Goal: Task Accomplishment & Management: Check status

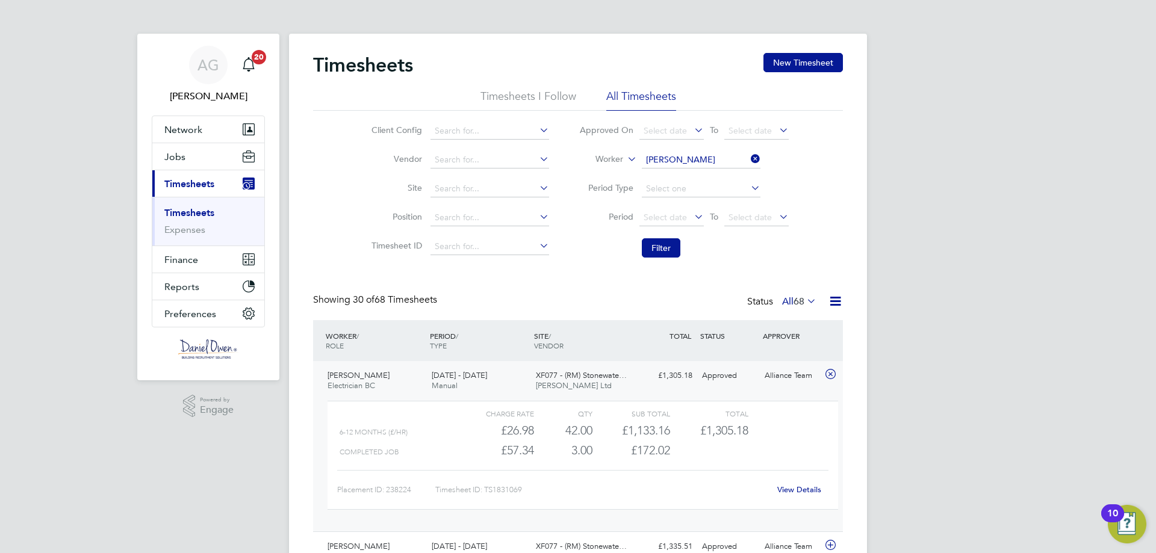
click at [748, 157] on icon at bounding box center [748, 159] width 0 height 17
click at [681, 155] on input at bounding box center [701, 160] width 119 height 17
click at [711, 175] on li "[PERSON_NAME] [PERSON_NAME] ith" at bounding box center [701, 177] width 120 height 16
type input "[PERSON_NAME]"
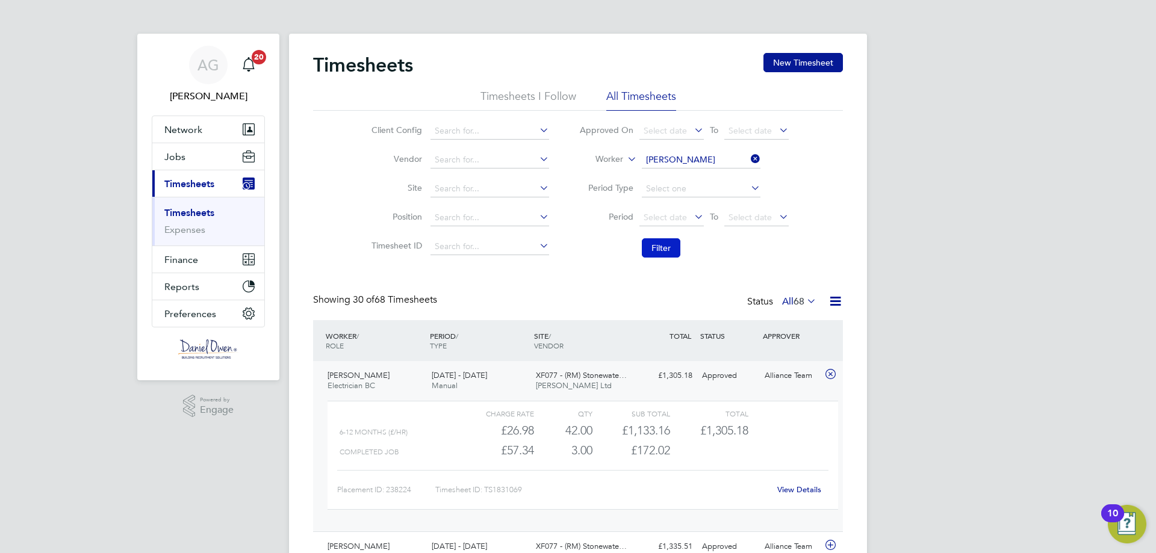
click at [666, 248] on button "Filter" at bounding box center [661, 247] width 39 height 19
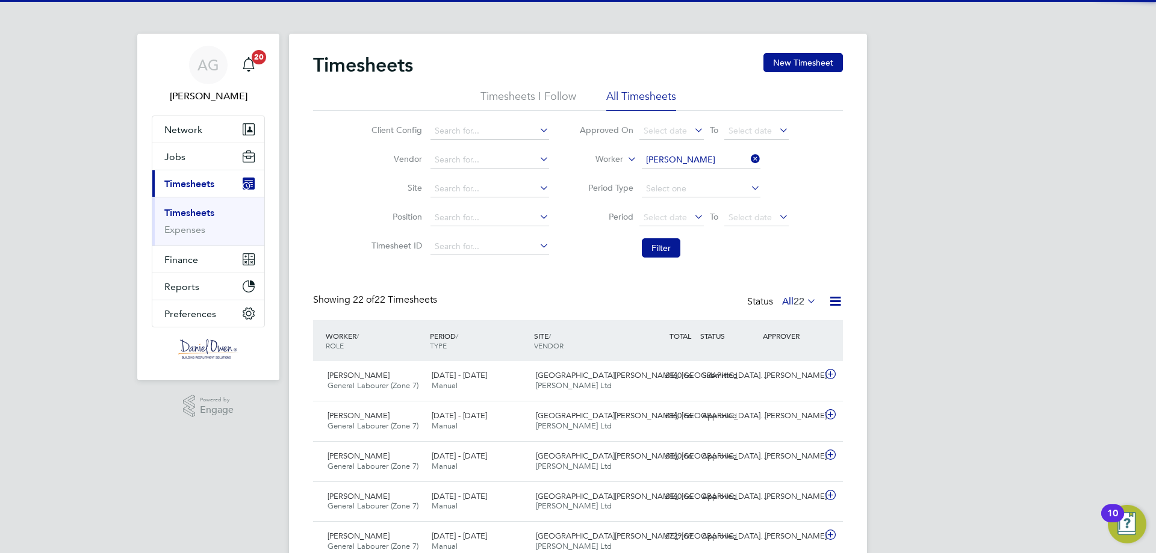
scroll to position [31, 105]
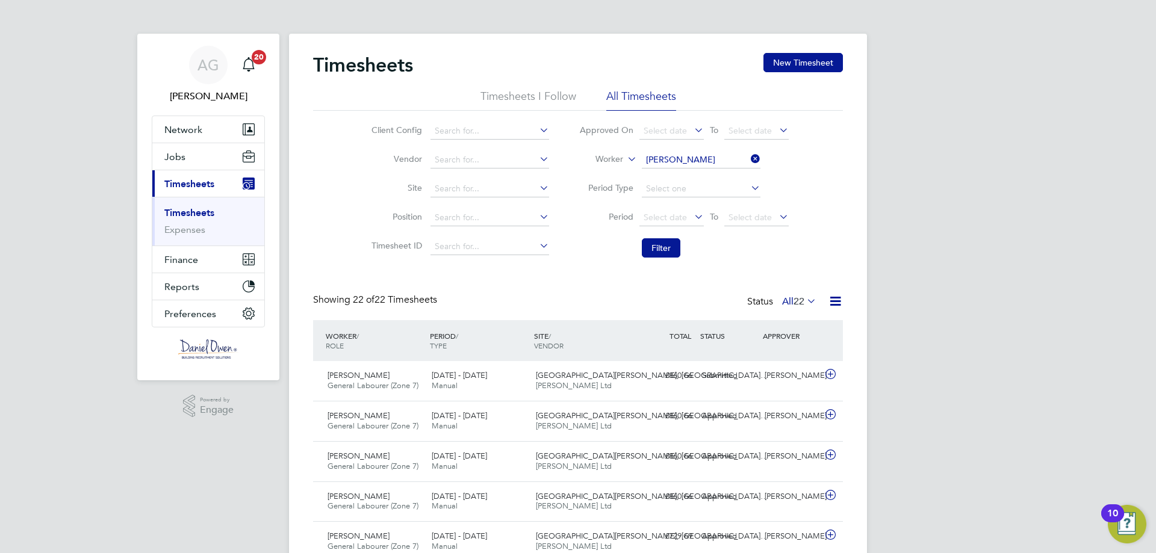
click at [748, 155] on icon at bounding box center [748, 159] width 0 height 17
click at [712, 155] on input at bounding box center [701, 160] width 119 height 17
click at [676, 182] on li "[PERSON_NAME] b" at bounding box center [701, 177] width 120 height 16
type input "[PERSON_NAME]"
click at [661, 250] on button "Filter" at bounding box center [661, 247] width 39 height 19
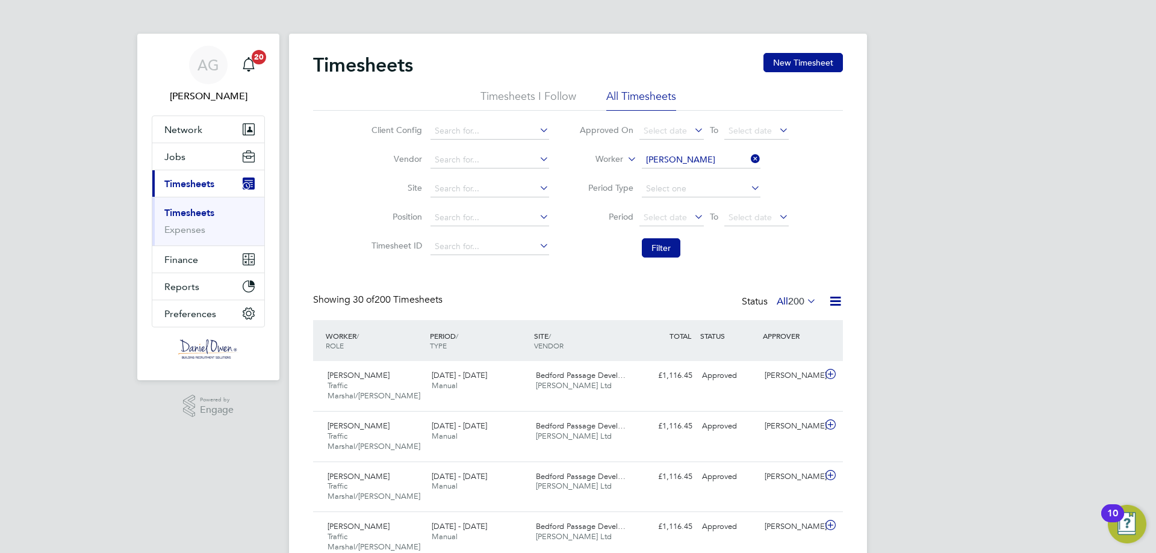
click at [748, 159] on icon at bounding box center [748, 159] width 0 height 17
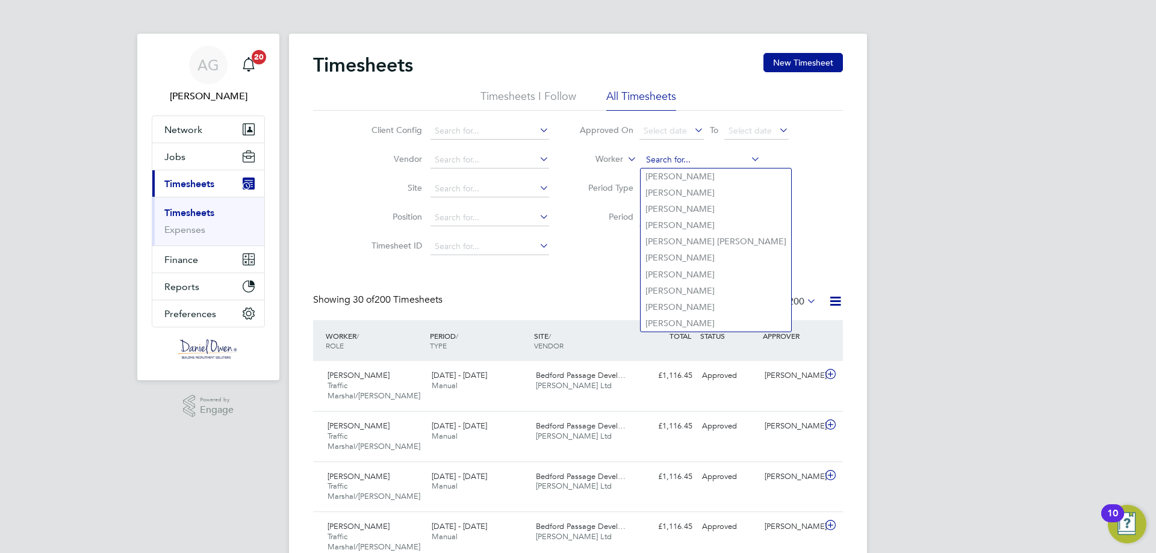
click at [693, 163] on input at bounding box center [701, 160] width 119 height 17
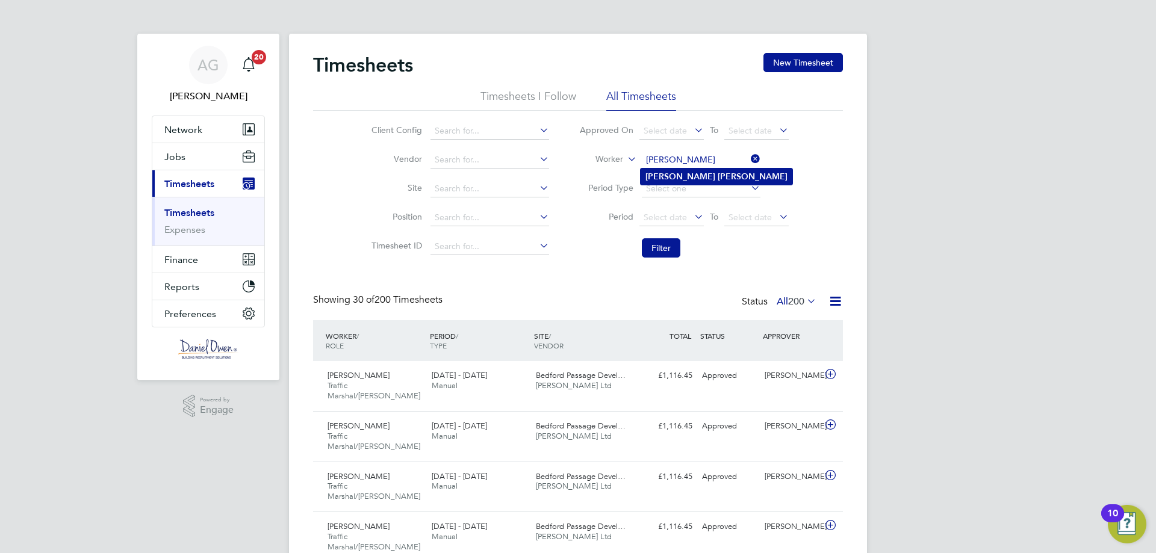
click at [688, 181] on li "[PERSON_NAME]" at bounding box center [717, 177] width 152 height 16
type input "[PERSON_NAME]"
click at [656, 247] on button "Filter" at bounding box center [661, 247] width 39 height 19
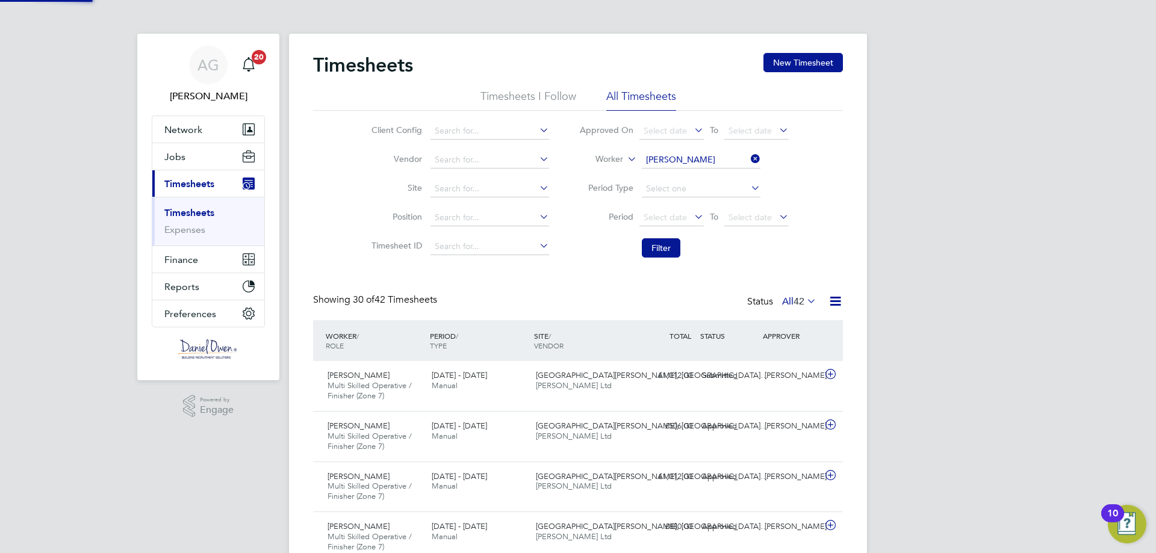
scroll to position [40, 105]
click at [804, 303] on icon at bounding box center [804, 301] width 0 height 17
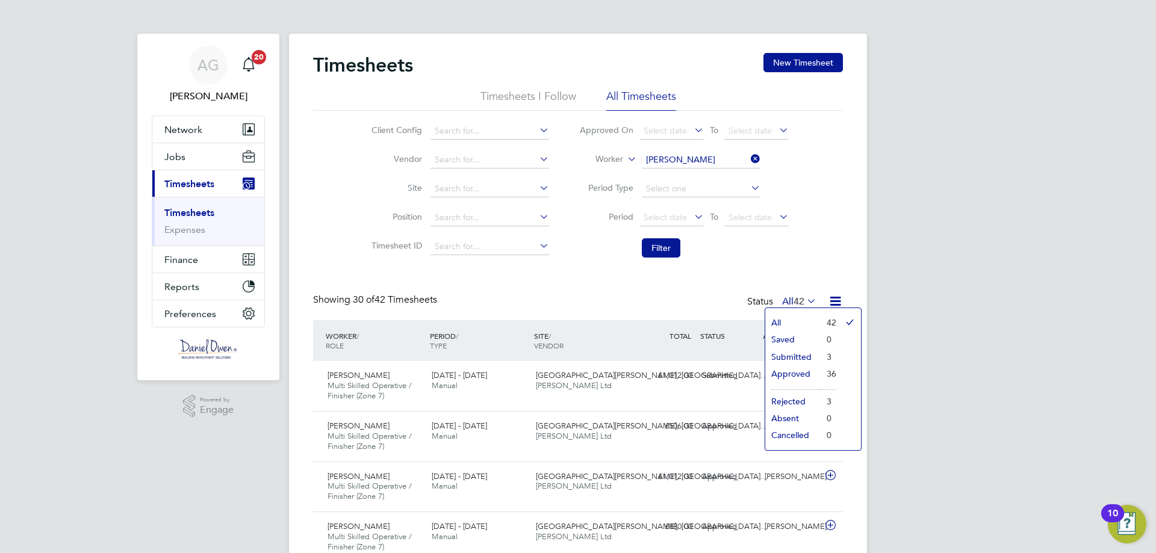
click at [806, 356] on li "Submitted" at bounding box center [792, 357] width 55 height 17
